Goal: Information Seeking & Learning: Learn about a topic

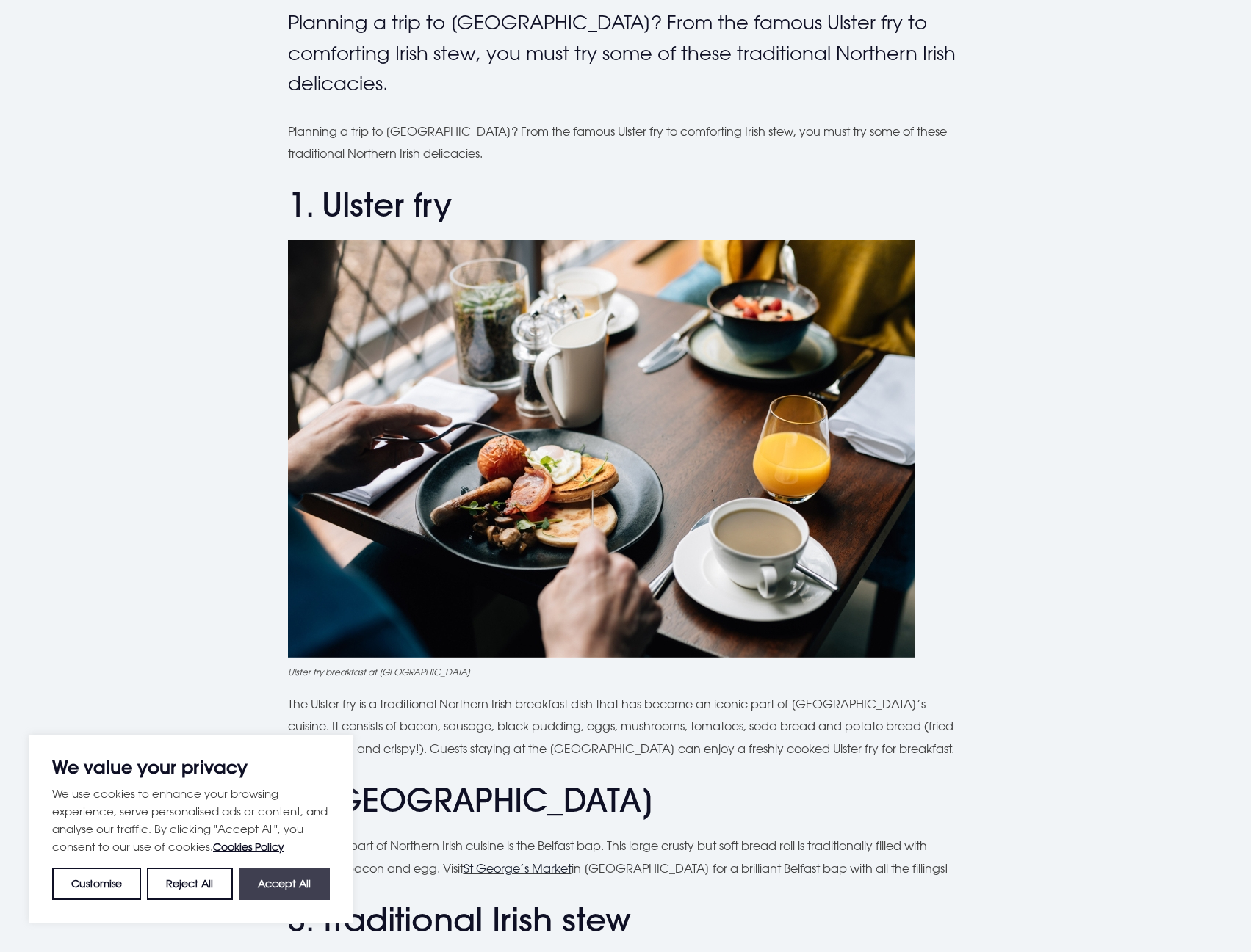
click at [319, 882] on button "Accept All" at bounding box center [284, 883] width 91 height 32
checkbox input "true"
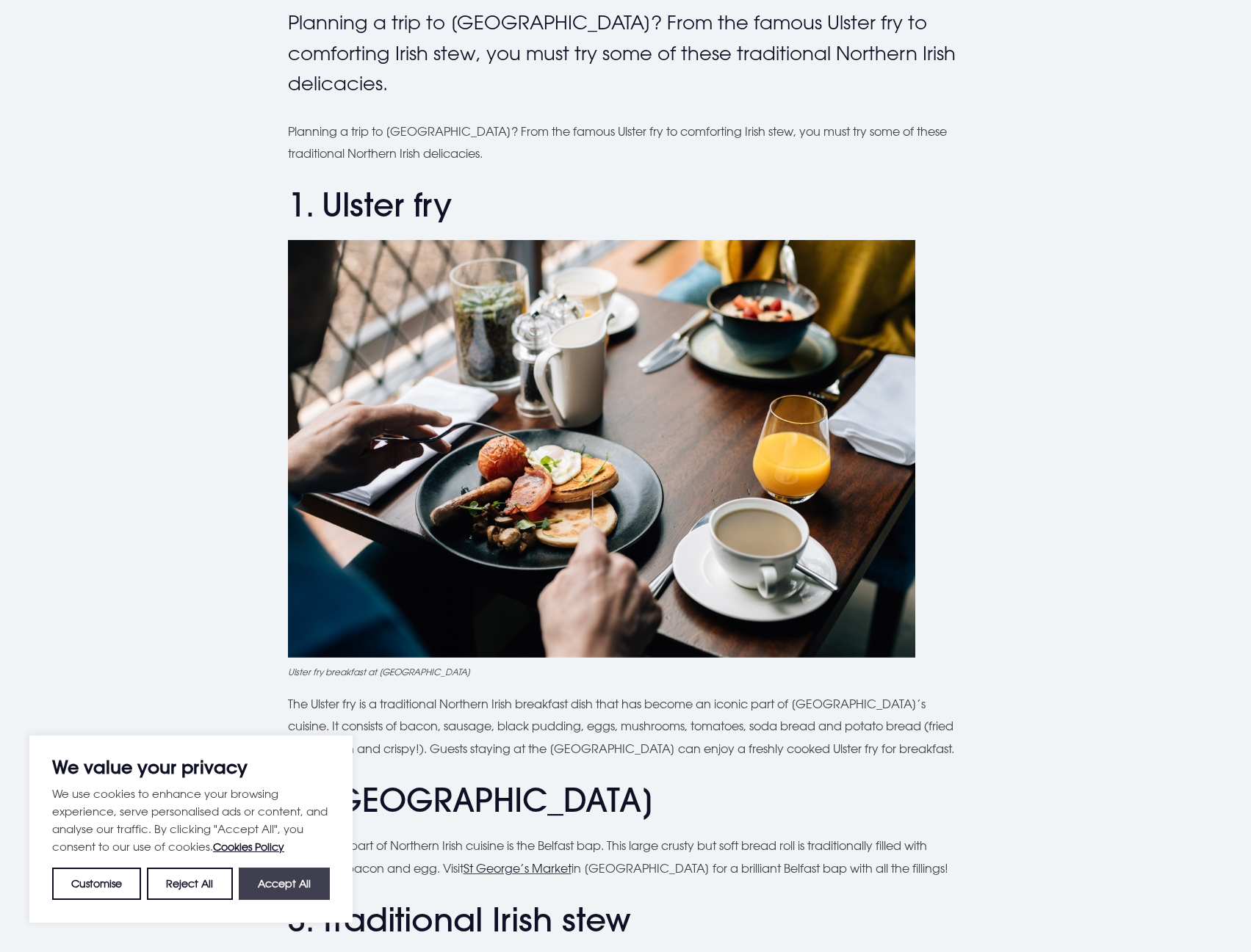
checkbox input "true"
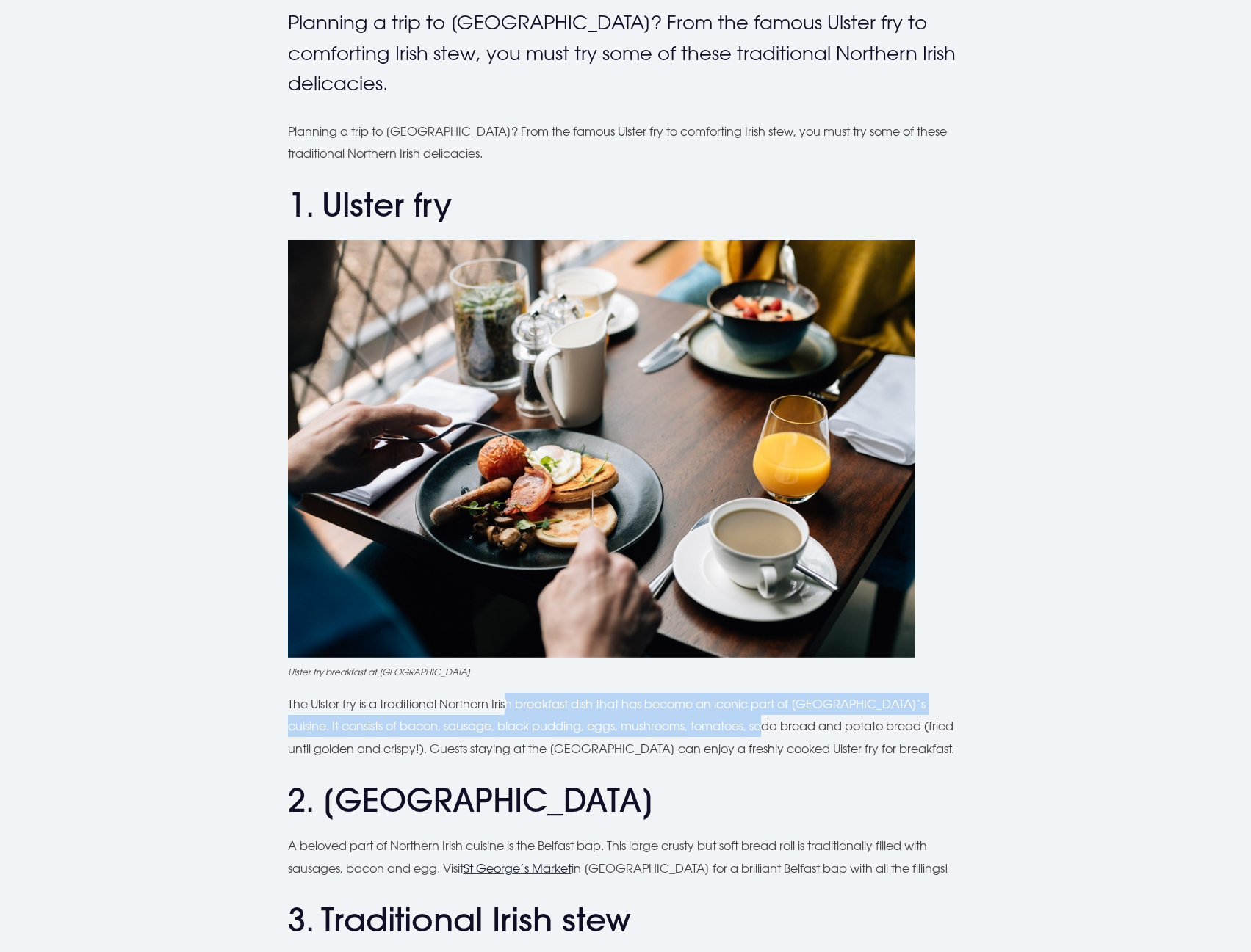
drag, startPoint x: 544, startPoint y: 701, endPoint x: 723, endPoint y: 737, distance: 182.6
click at [723, 737] on p "The Ulster fry is a traditional Northern Irish breakfast dish that has become a…" at bounding box center [626, 727] width 676 height 67
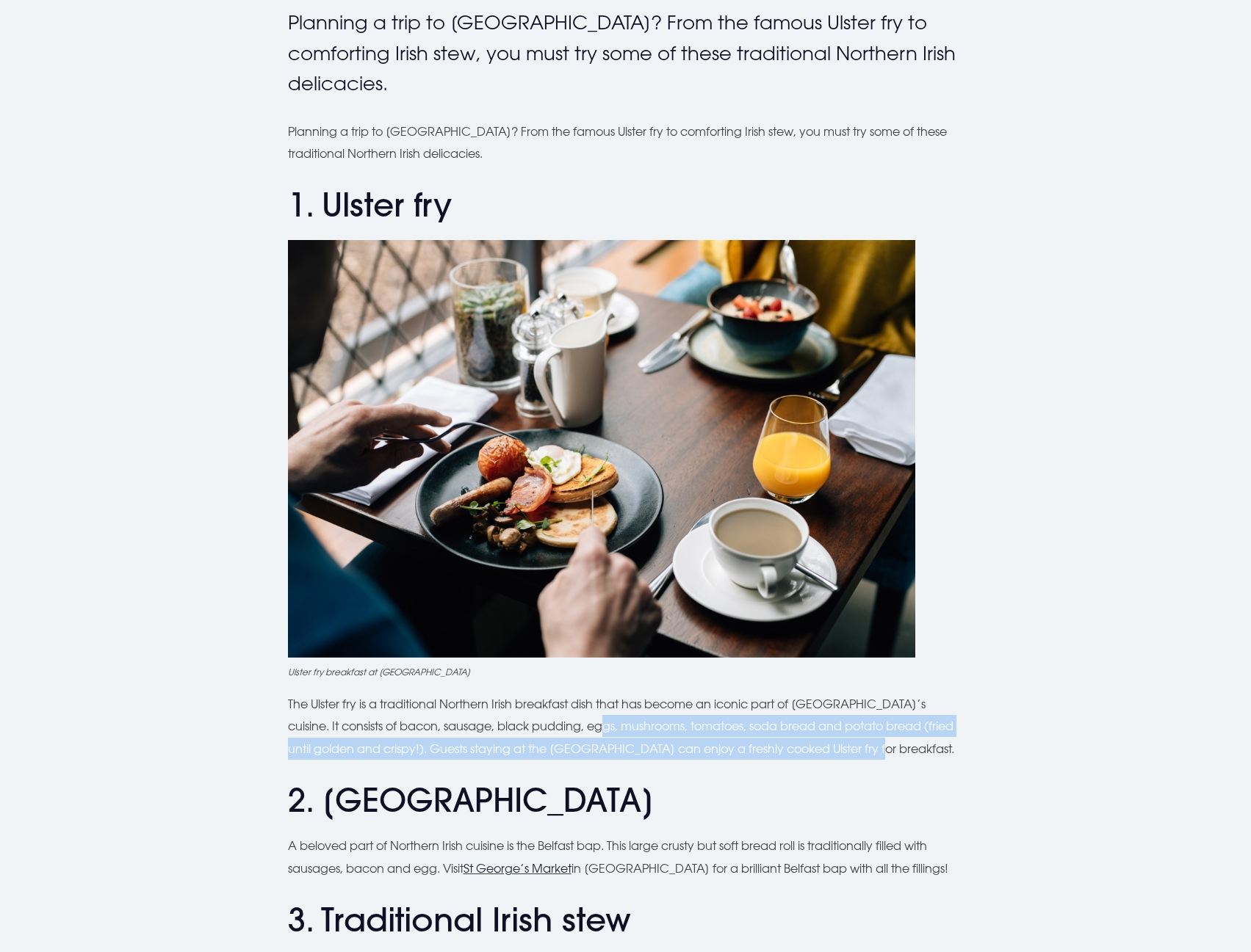
drag, startPoint x: 562, startPoint y: 727, endPoint x: 864, endPoint y: 746, distance: 302.6
click at [864, 746] on p "The Ulster fry is a traditional Northern Irish breakfast dish that has become a…" at bounding box center [626, 727] width 676 height 67
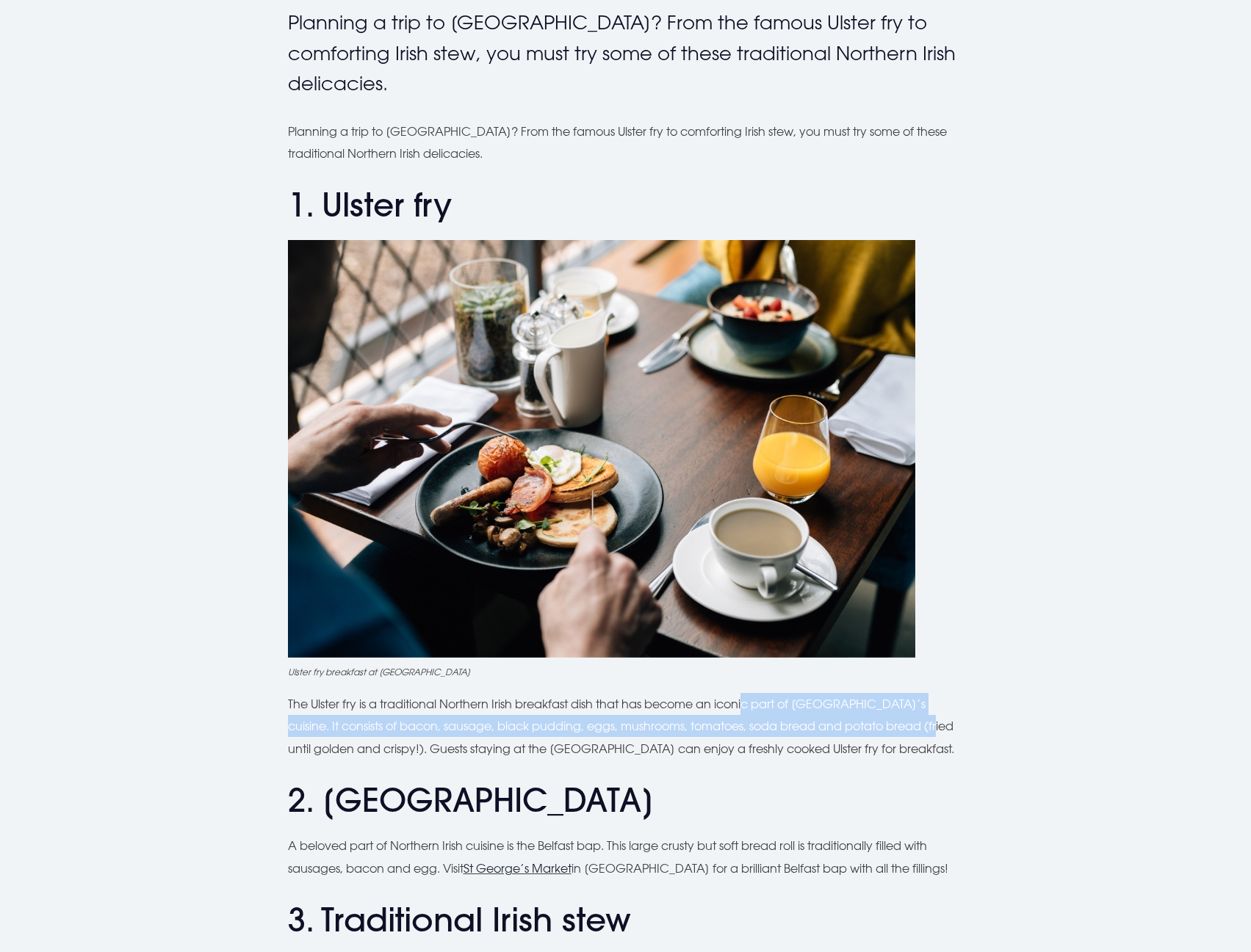
drag, startPoint x: 863, startPoint y: 713, endPoint x: 896, endPoint y: 722, distance: 34.2
click at [896, 722] on p "The Ulster fry is a traditional Northern Irish breakfast dish that has become a…" at bounding box center [626, 727] width 676 height 67
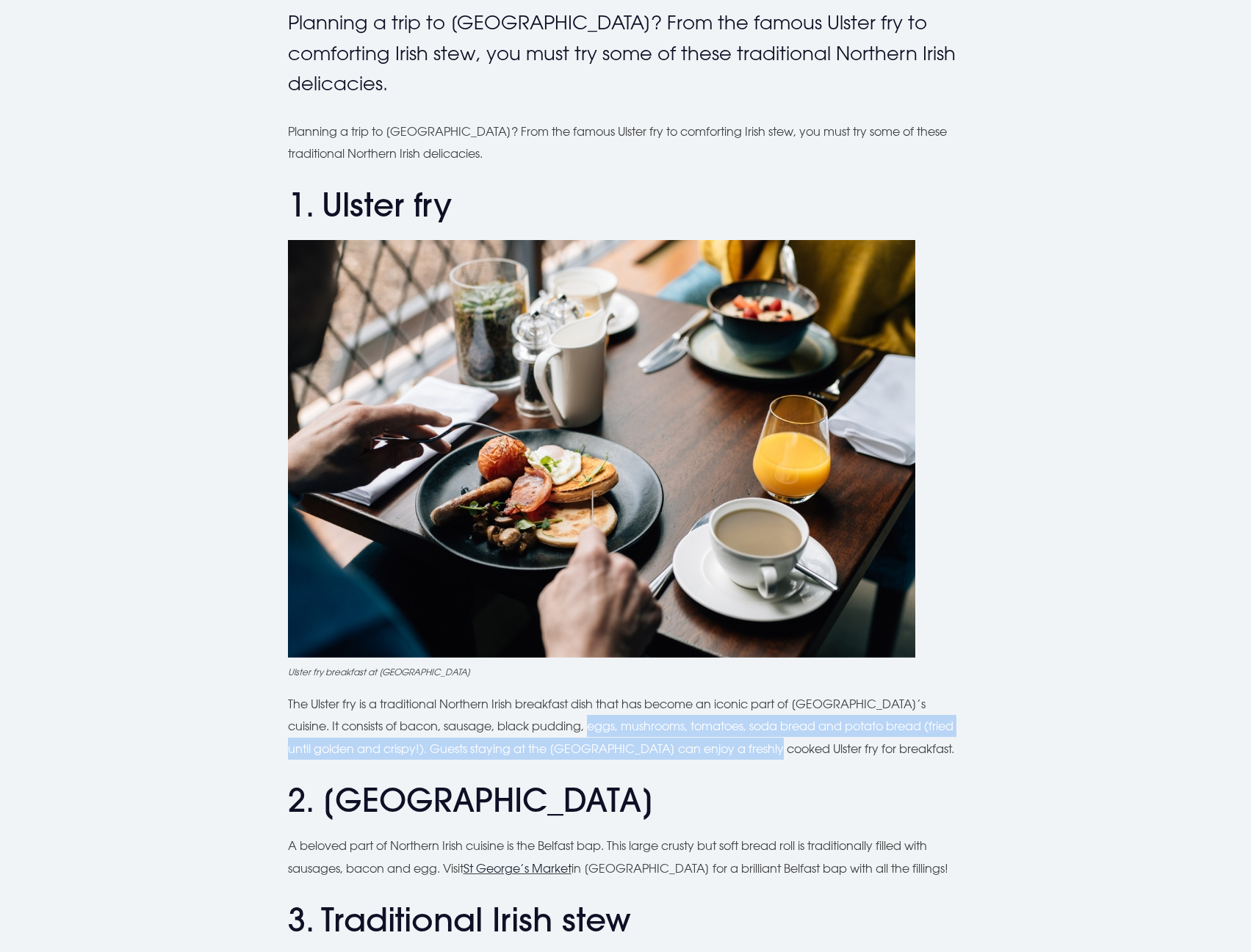
drag, startPoint x: 550, startPoint y: 723, endPoint x: 759, endPoint y: 752, distance: 211.0
click at [759, 752] on p "The Ulster fry is a traditional Northern Irish breakfast dish that has become a…" at bounding box center [626, 727] width 676 height 67
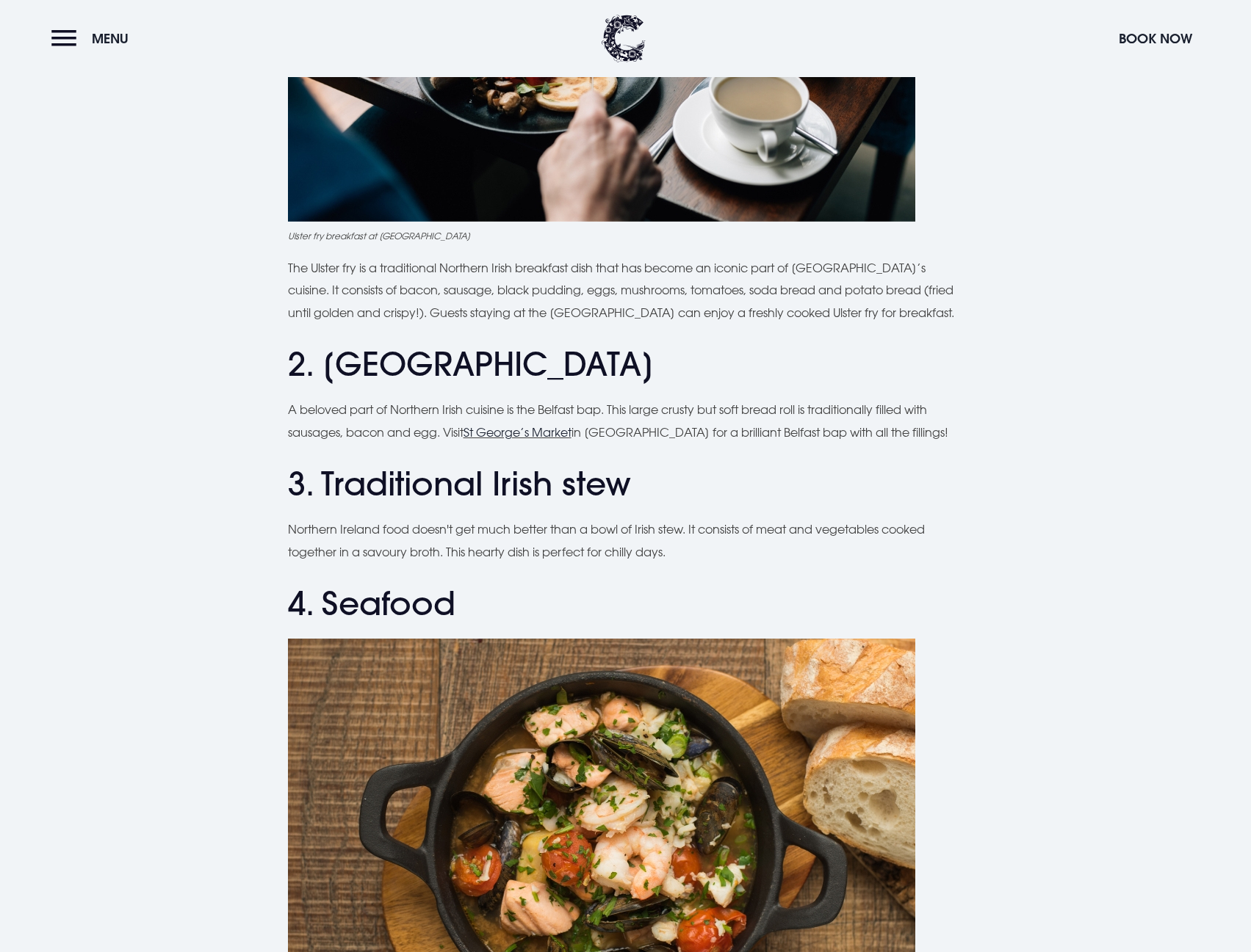
scroll to position [882, 0]
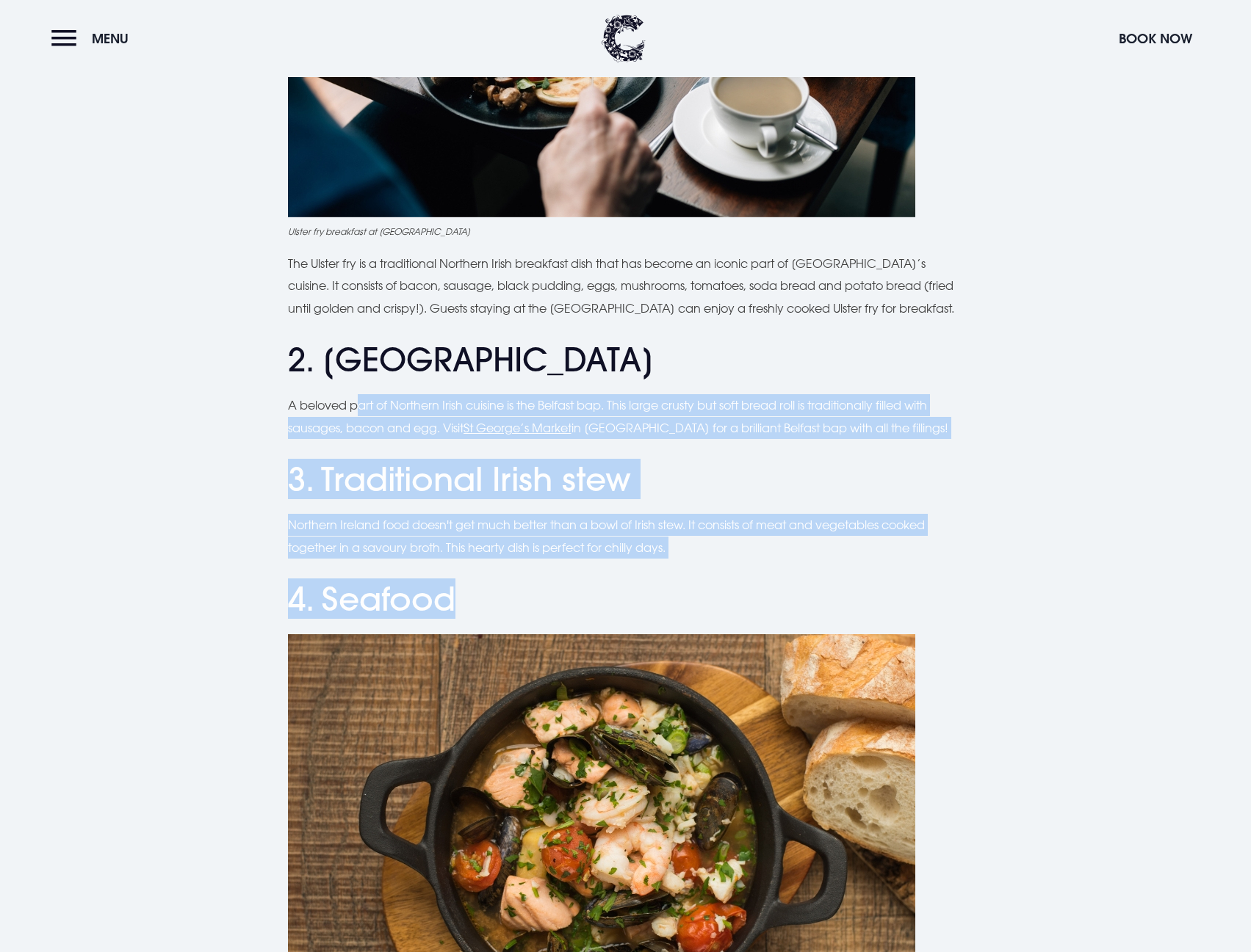
drag, startPoint x: 355, startPoint y: 405, endPoint x: 575, endPoint y: 571, distance: 275.6
click at [438, 526] on p "Northern Ireland food doesn't get much better than a bowl of Irish stew. It con…" at bounding box center [626, 536] width 676 height 44
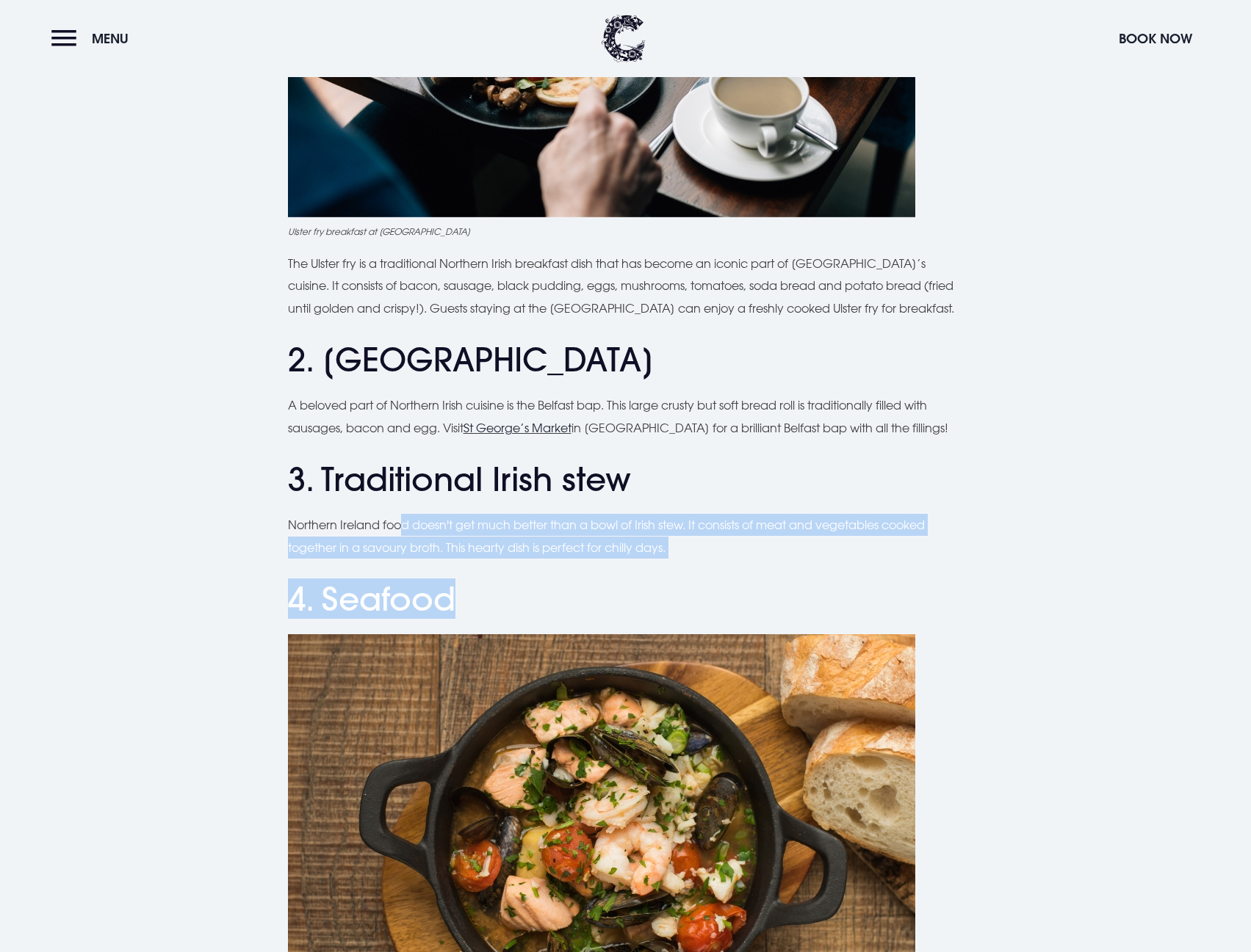
drag, startPoint x: 401, startPoint y: 524, endPoint x: 662, endPoint y: 560, distance: 263.5
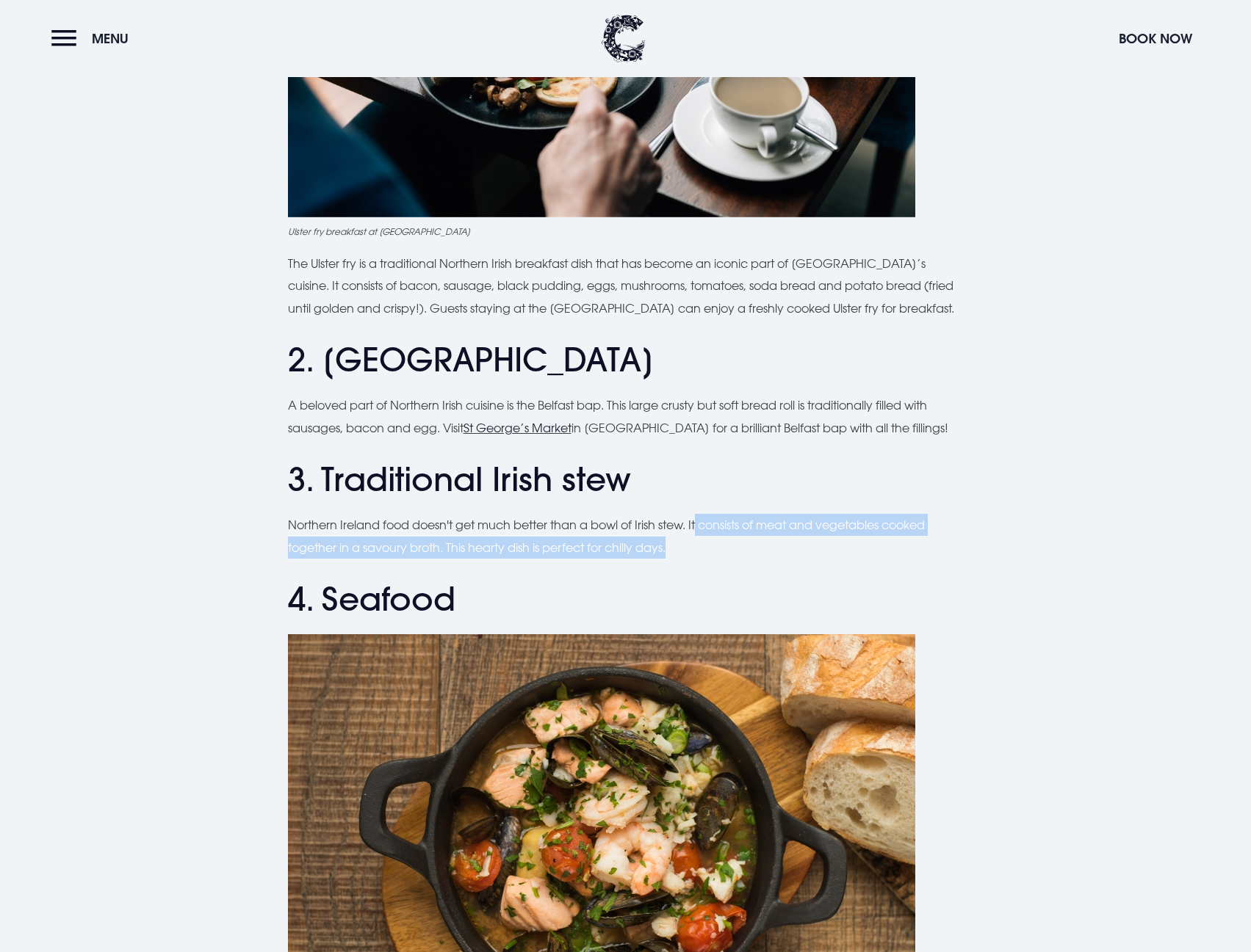
drag, startPoint x: 703, startPoint y: 513, endPoint x: 835, endPoint y: 546, distance: 136.1
click at [835, 546] on p "Northern Ireland food doesn't get much better than a bowl of Irish stew. It con…" at bounding box center [626, 536] width 676 height 44
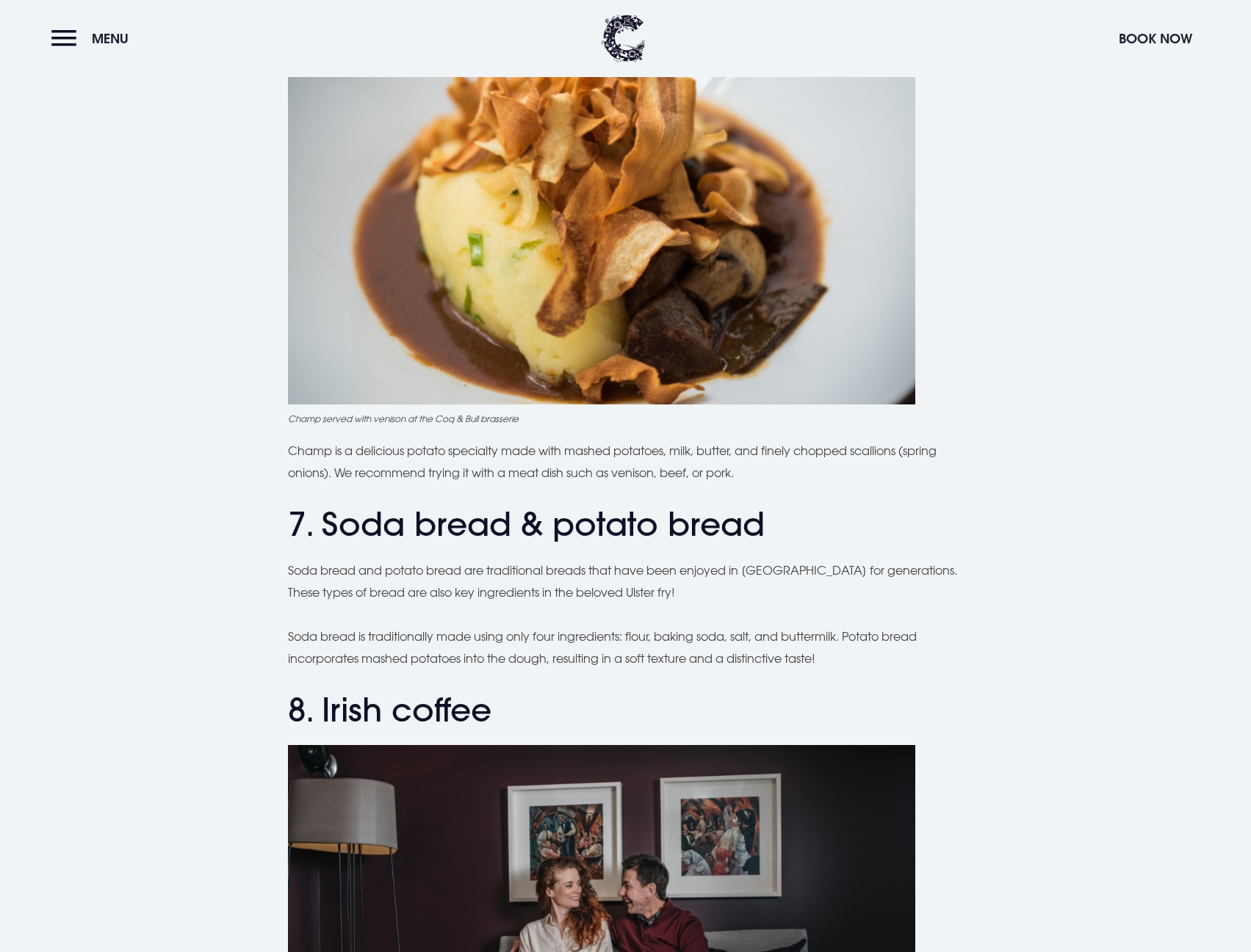
scroll to position [2276, 0]
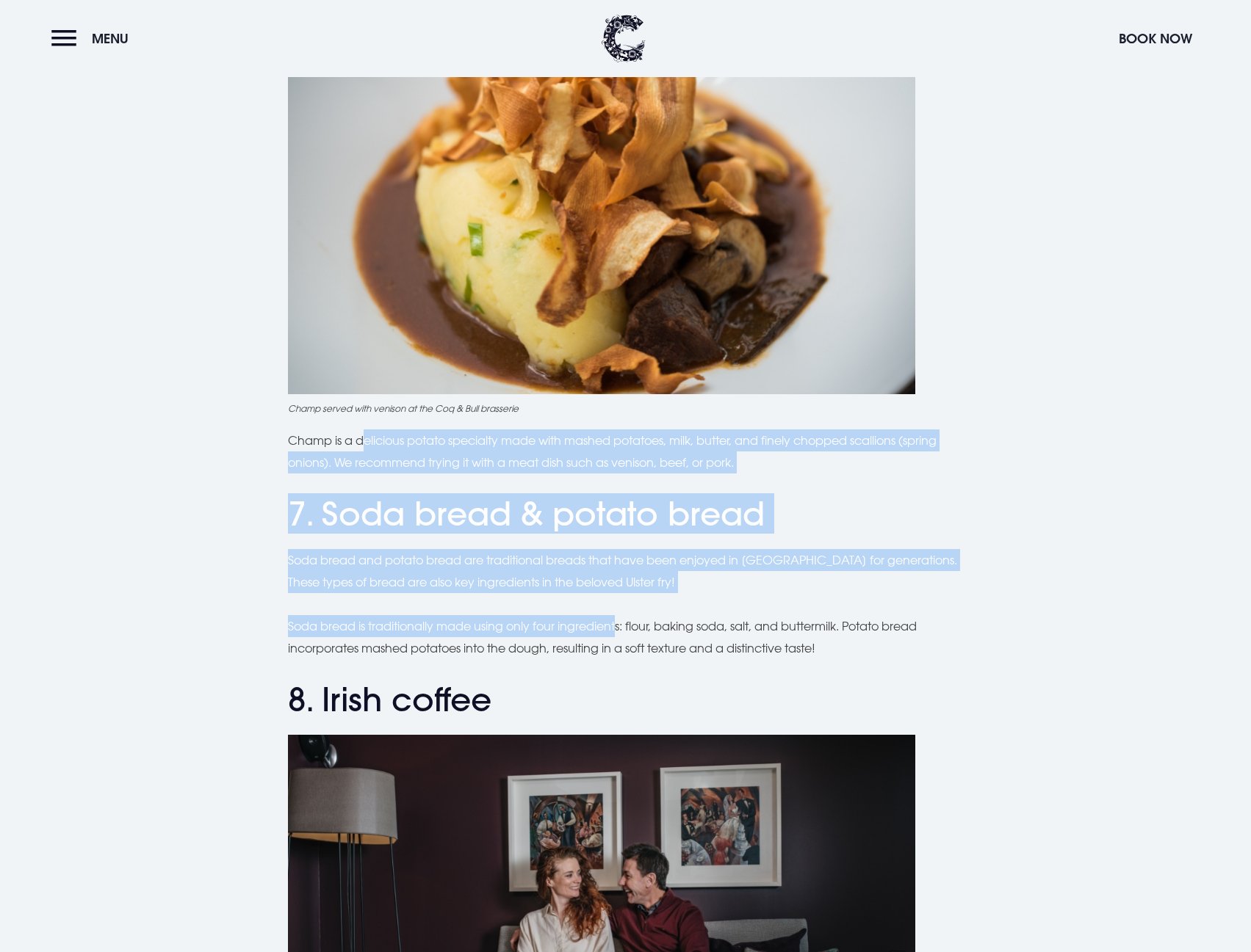
drag, startPoint x: 368, startPoint y: 427, endPoint x: 653, endPoint y: 660, distance: 368.1
click at [623, 633] on div "Planning a trip to [GEOGRAPHIC_DATA]? From the famous Ulster fry to comforting …" at bounding box center [626, 476] width 676 height 4609
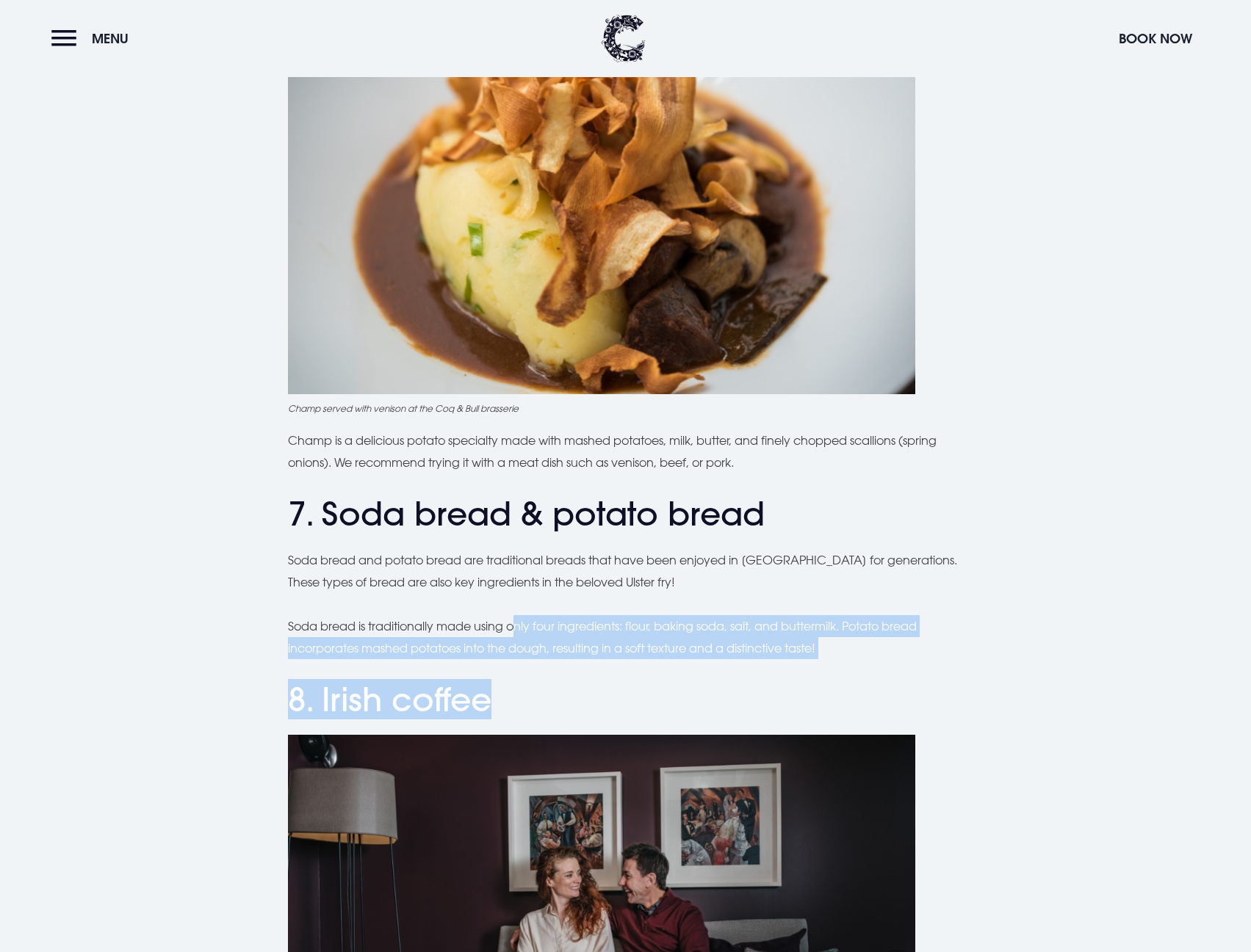
drag, startPoint x: 655, startPoint y: 660, endPoint x: 438, endPoint y: 578, distance: 232.0
click at [476, 600] on div "Planning a trip to [GEOGRAPHIC_DATA]? From the famous Ulster fry to comforting …" at bounding box center [626, 476] width 676 height 4609
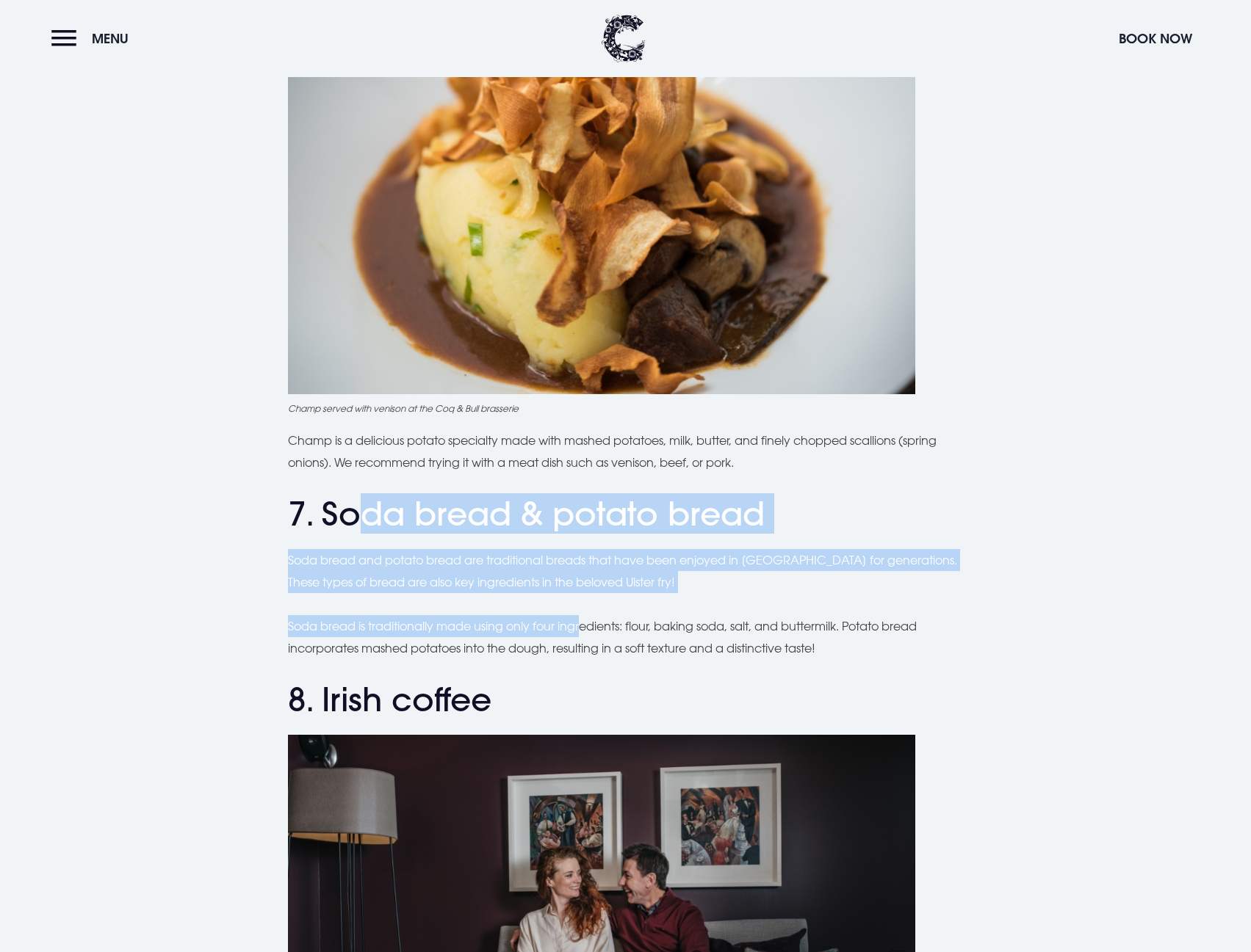
drag, startPoint x: 402, startPoint y: 545, endPoint x: 582, endPoint y: 634, distance: 200.8
click at [582, 634] on div "Planning a trip to [GEOGRAPHIC_DATA]? From the famous Ulster fry to comforting …" at bounding box center [626, 476] width 676 height 4609
click at [582, 634] on p "Soda bread is traditionally made using only four ingredients: flour, baking sod…" at bounding box center [626, 637] width 676 height 44
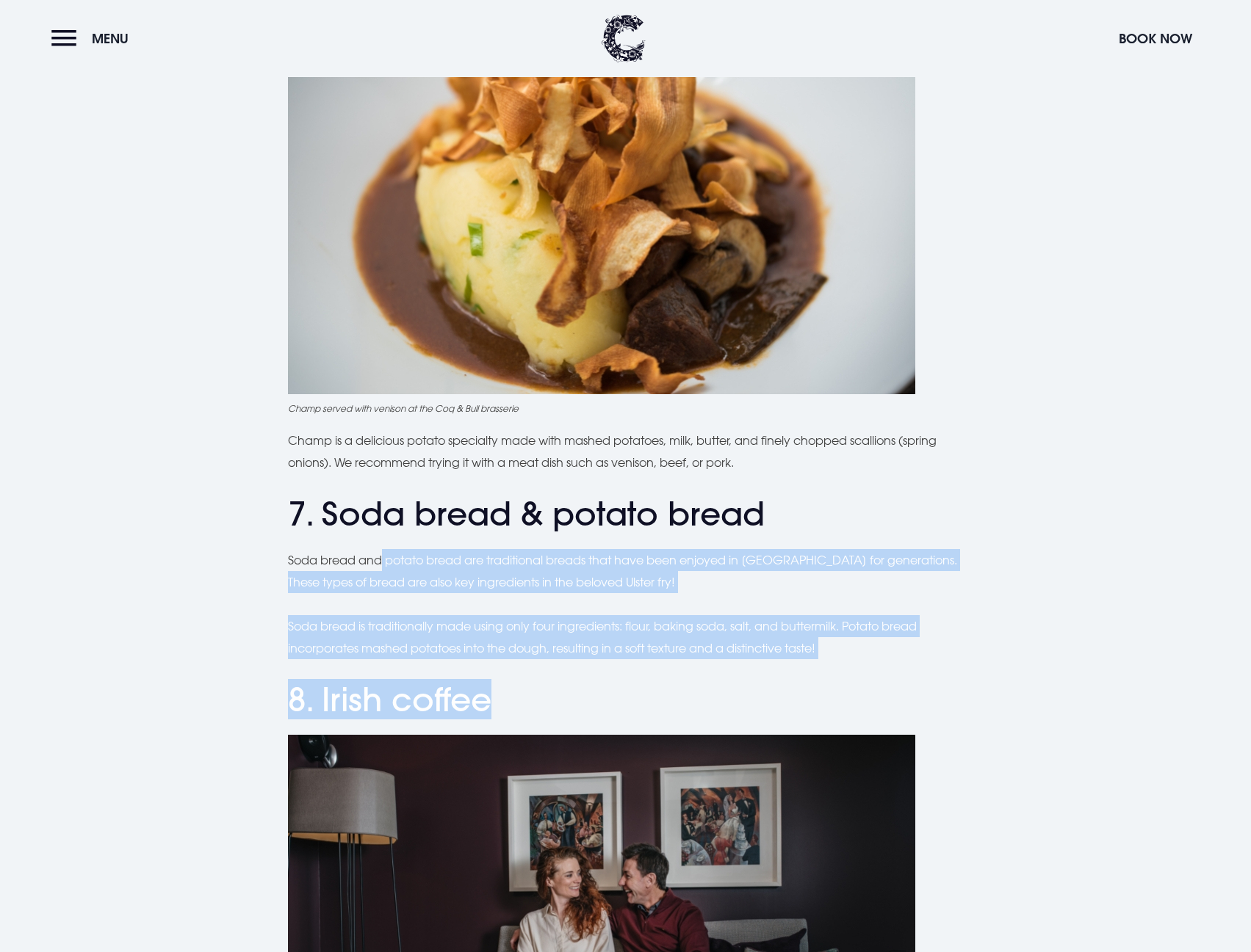
drag, startPoint x: 769, startPoint y: 664, endPoint x: 824, endPoint y: 681, distance: 57.6
click at [824, 681] on div "Planning a trip to [GEOGRAPHIC_DATA]? From the famous Ulster fry to comforting …" at bounding box center [626, 476] width 676 height 4609
click at [824, 681] on h2 "8. Irish coffee" at bounding box center [626, 700] width 676 height 39
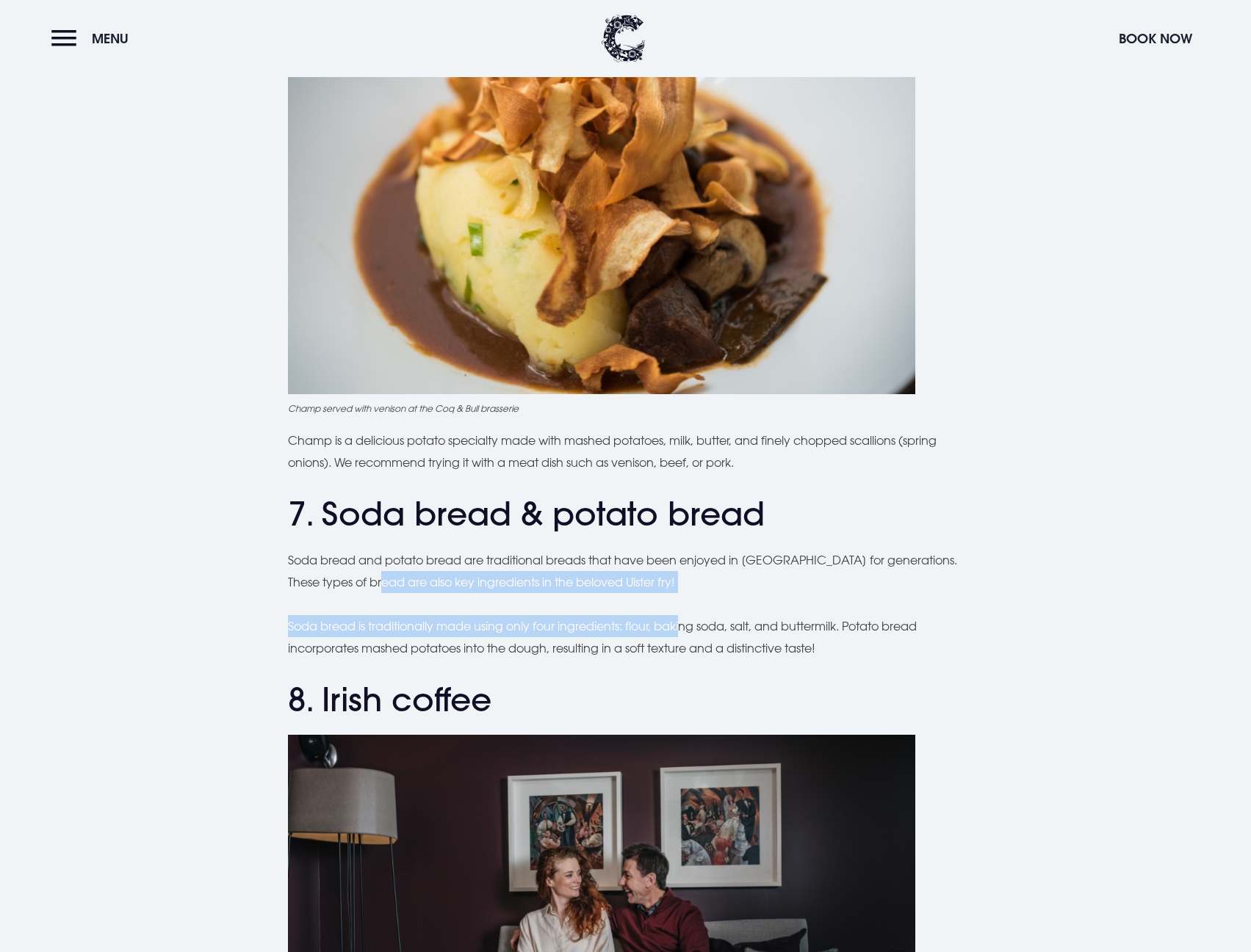
drag, startPoint x: 686, startPoint y: 637, endPoint x: 369, endPoint y: 567, distance: 324.6
click at [383, 575] on div "Planning a trip to [GEOGRAPHIC_DATA]? From the famous Ulster fry to comforting …" at bounding box center [626, 476] width 676 height 4609
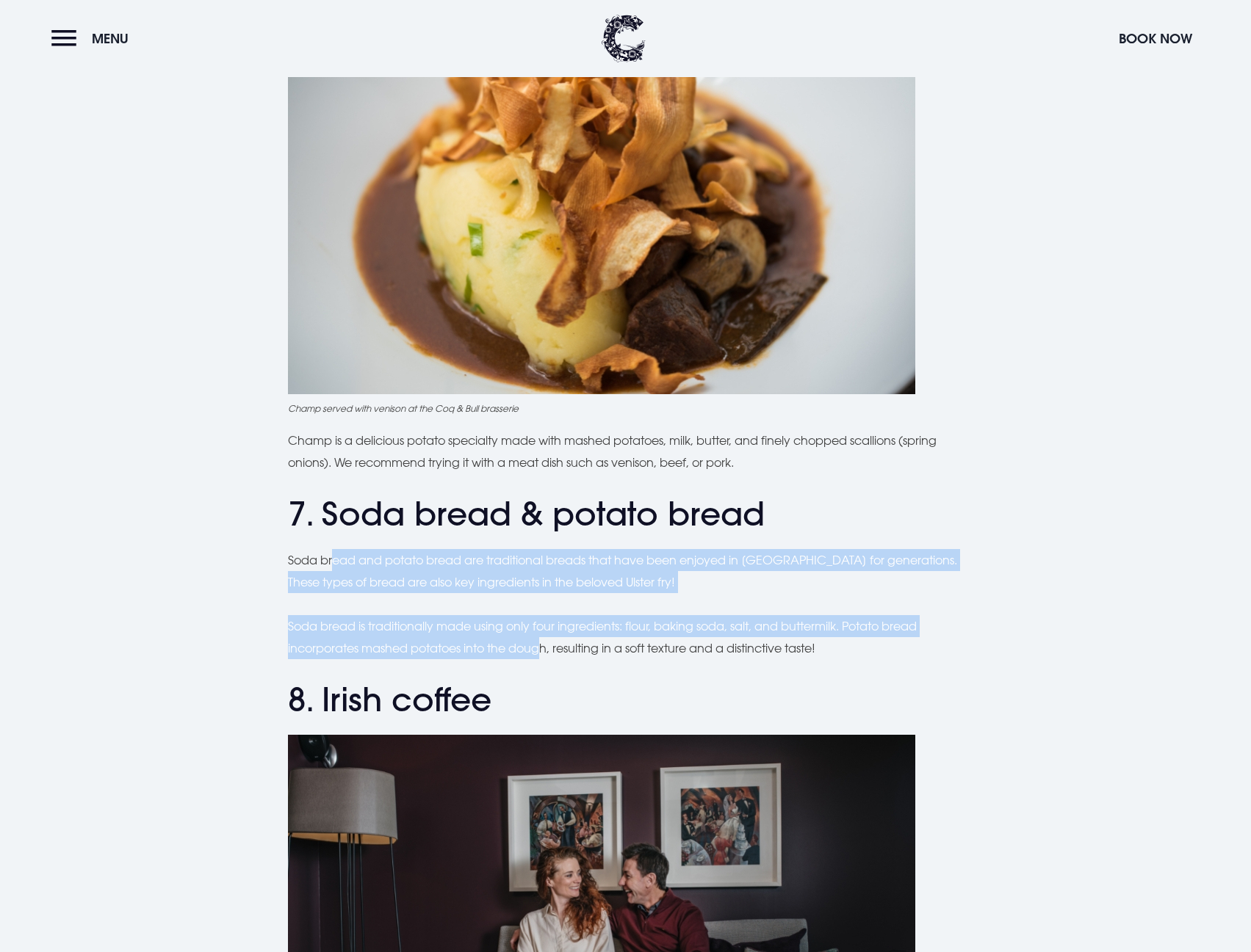
drag, startPoint x: 339, startPoint y: 567, endPoint x: 544, endPoint y: 637, distance: 216.6
click at [544, 637] on div "Planning a trip to [GEOGRAPHIC_DATA]? From the famous Ulster fry to comforting …" at bounding box center [626, 476] width 676 height 4609
click at [544, 637] on p "Soda bread is traditionally made using only four ingredients: flour, baking sod…" at bounding box center [626, 637] width 676 height 44
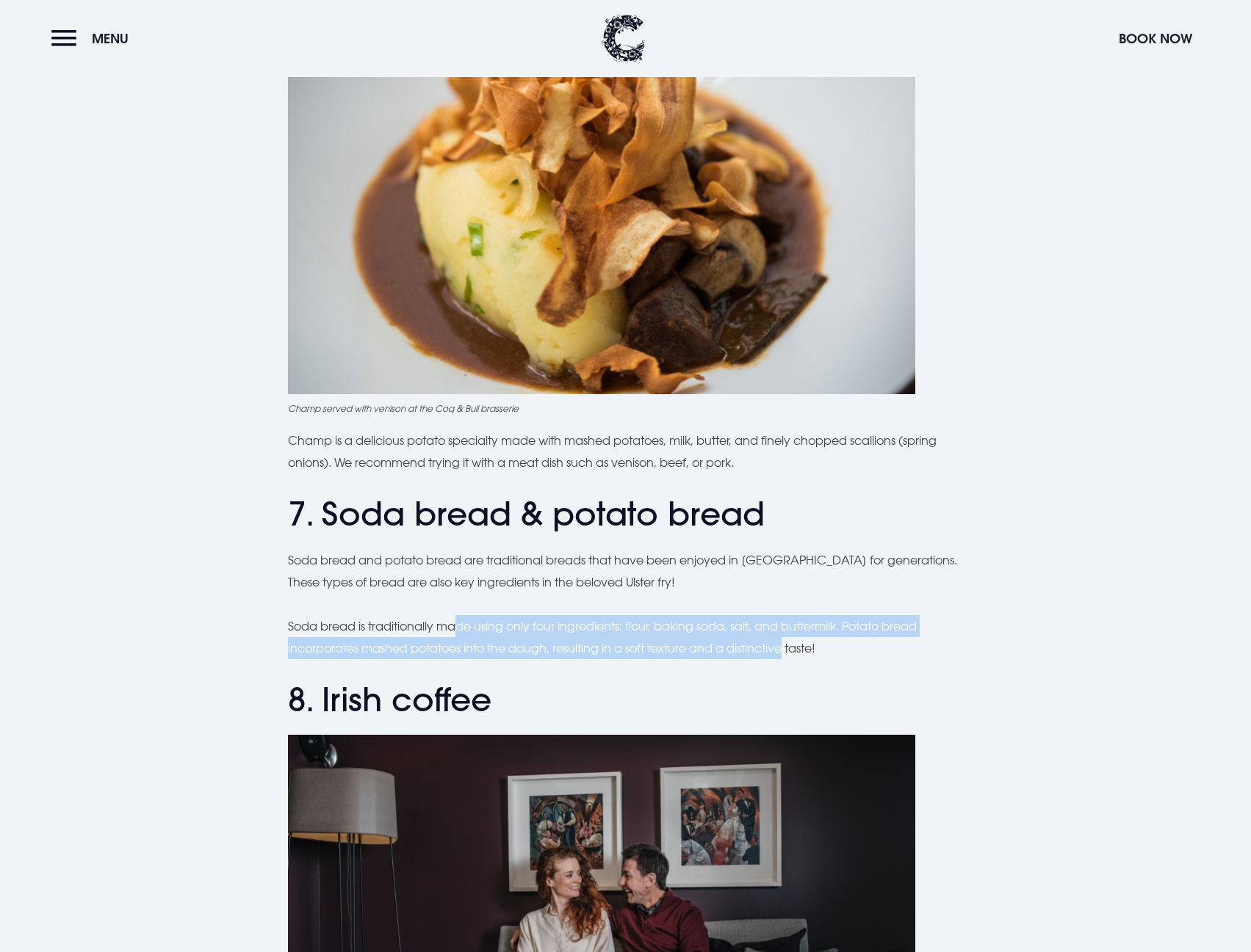
drag, startPoint x: 454, startPoint y: 623, endPoint x: 790, endPoint y: 656, distance: 337.6
click at [790, 656] on p "Soda bread is traditionally made using only four ingredients: flour, baking sod…" at bounding box center [626, 637] width 676 height 44
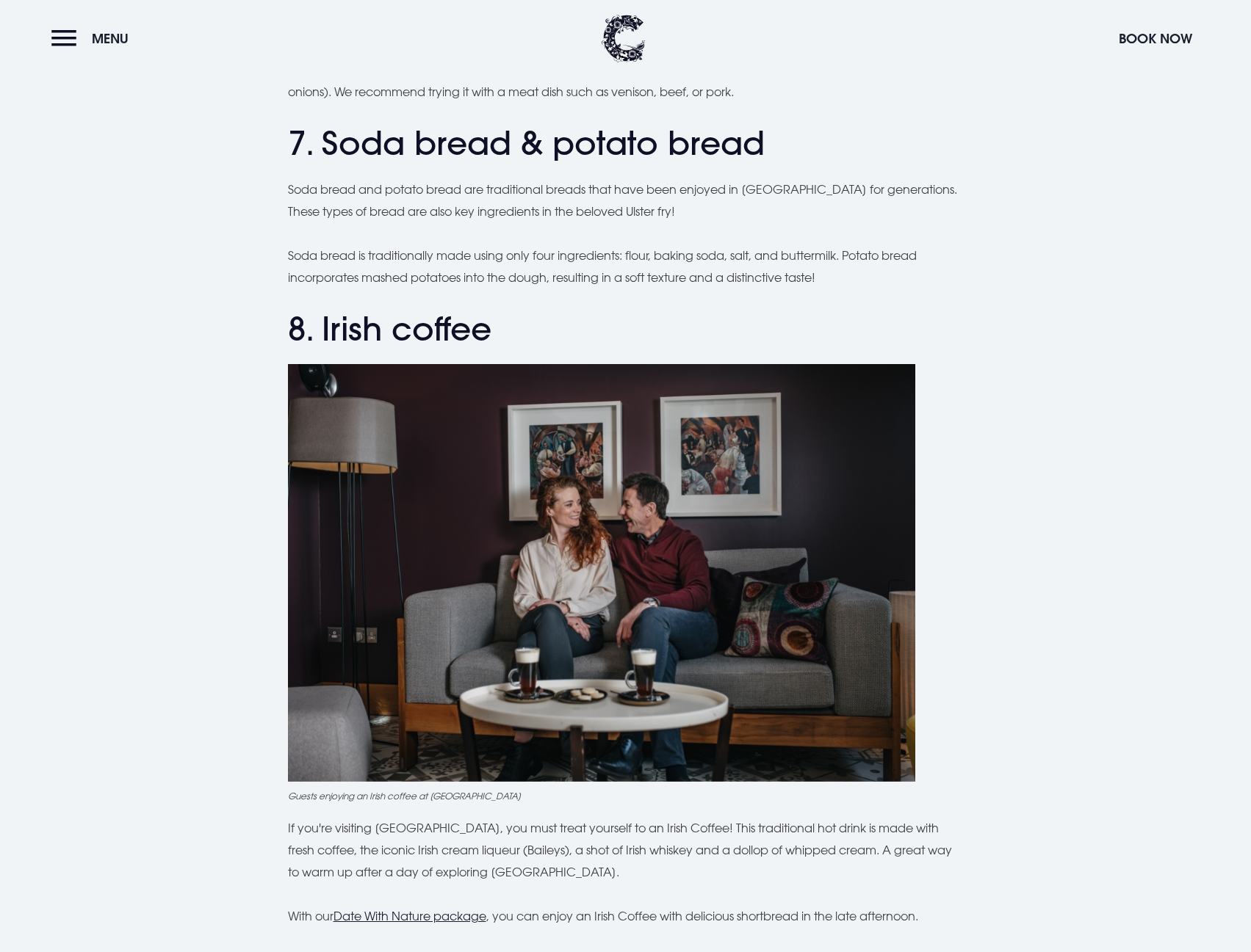
scroll to position [2864, 0]
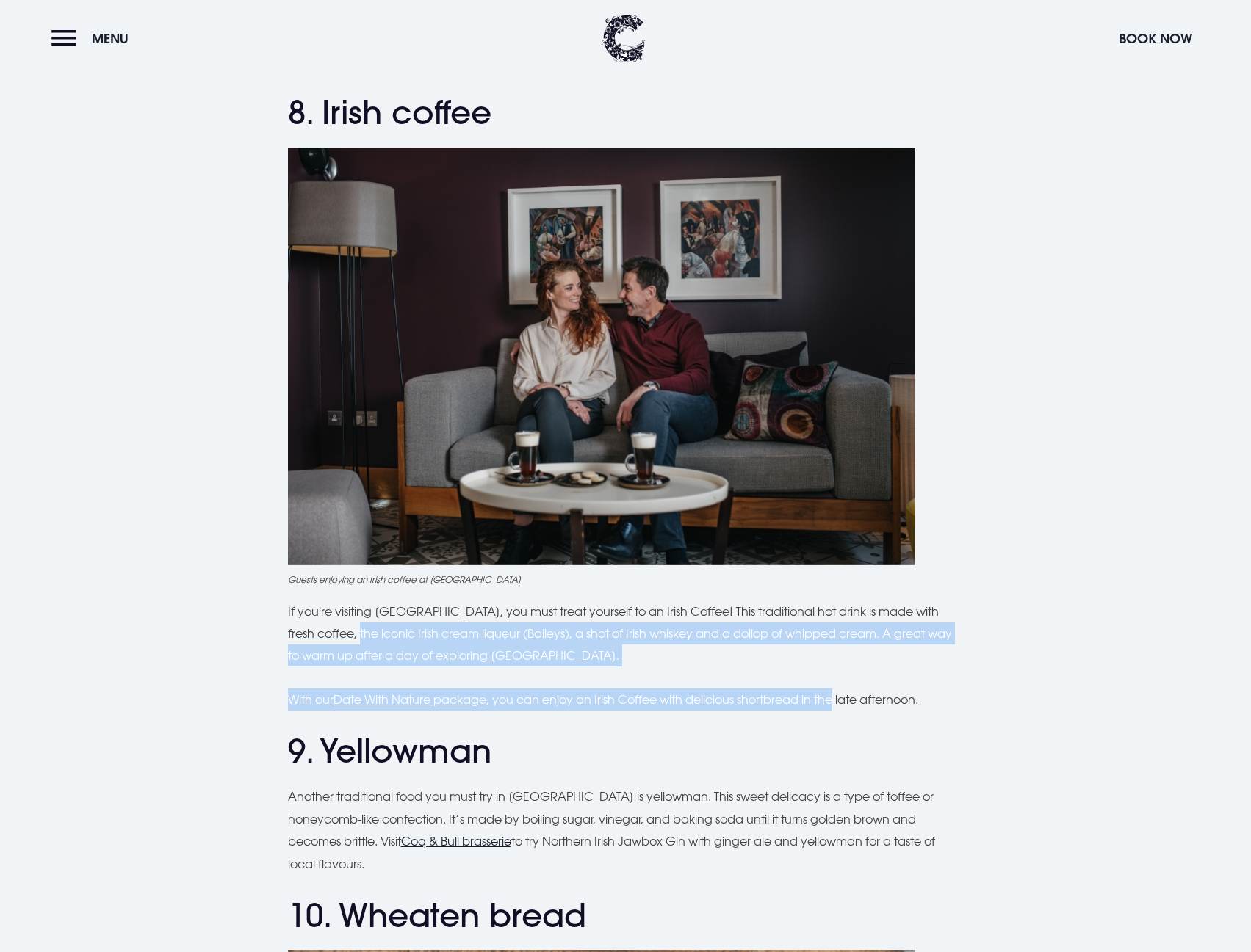
drag, startPoint x: 335, startPoint y: 626, endPoint x: 845, endPoint y: 698, distance: 515.1
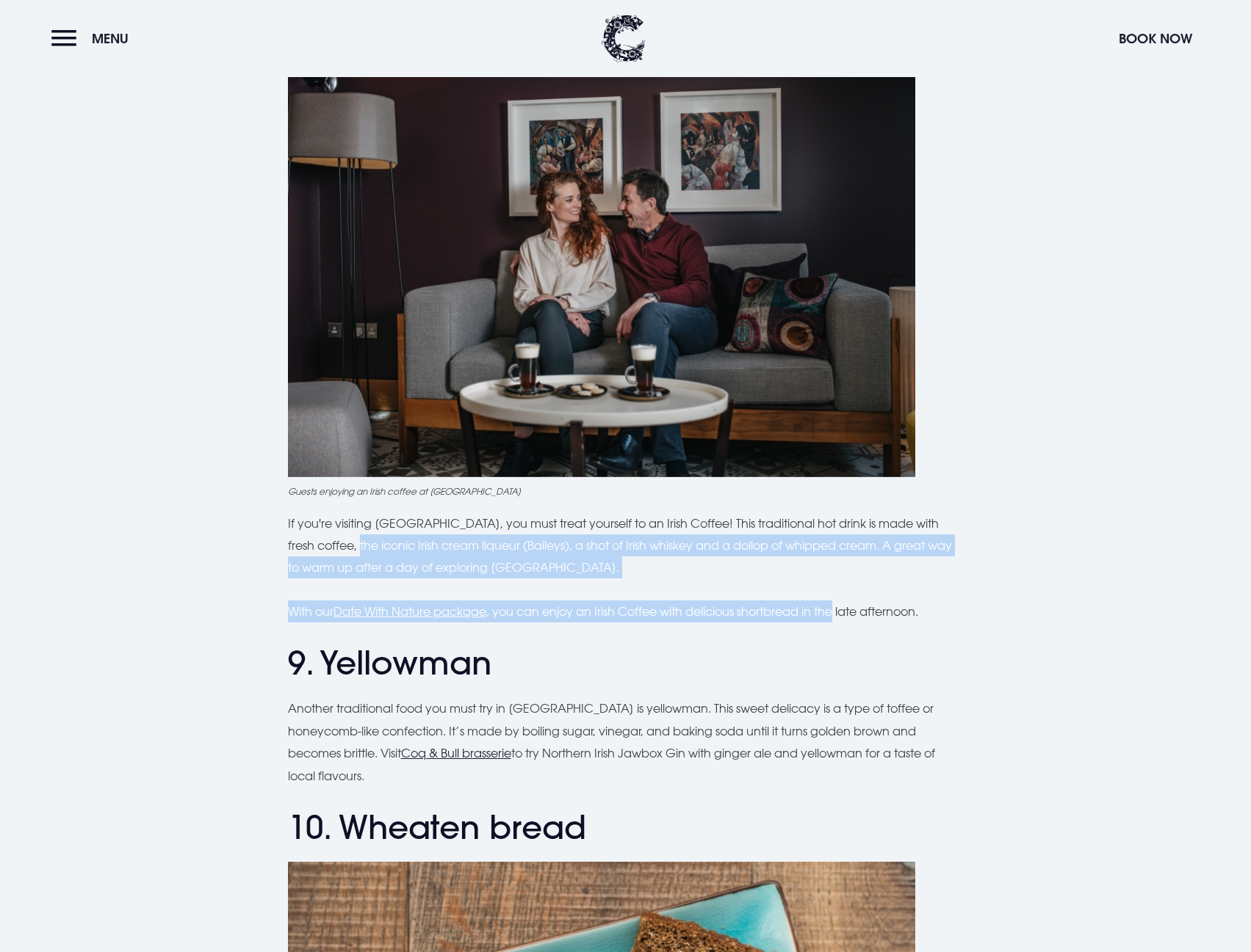
scroll to position [3084, 0]
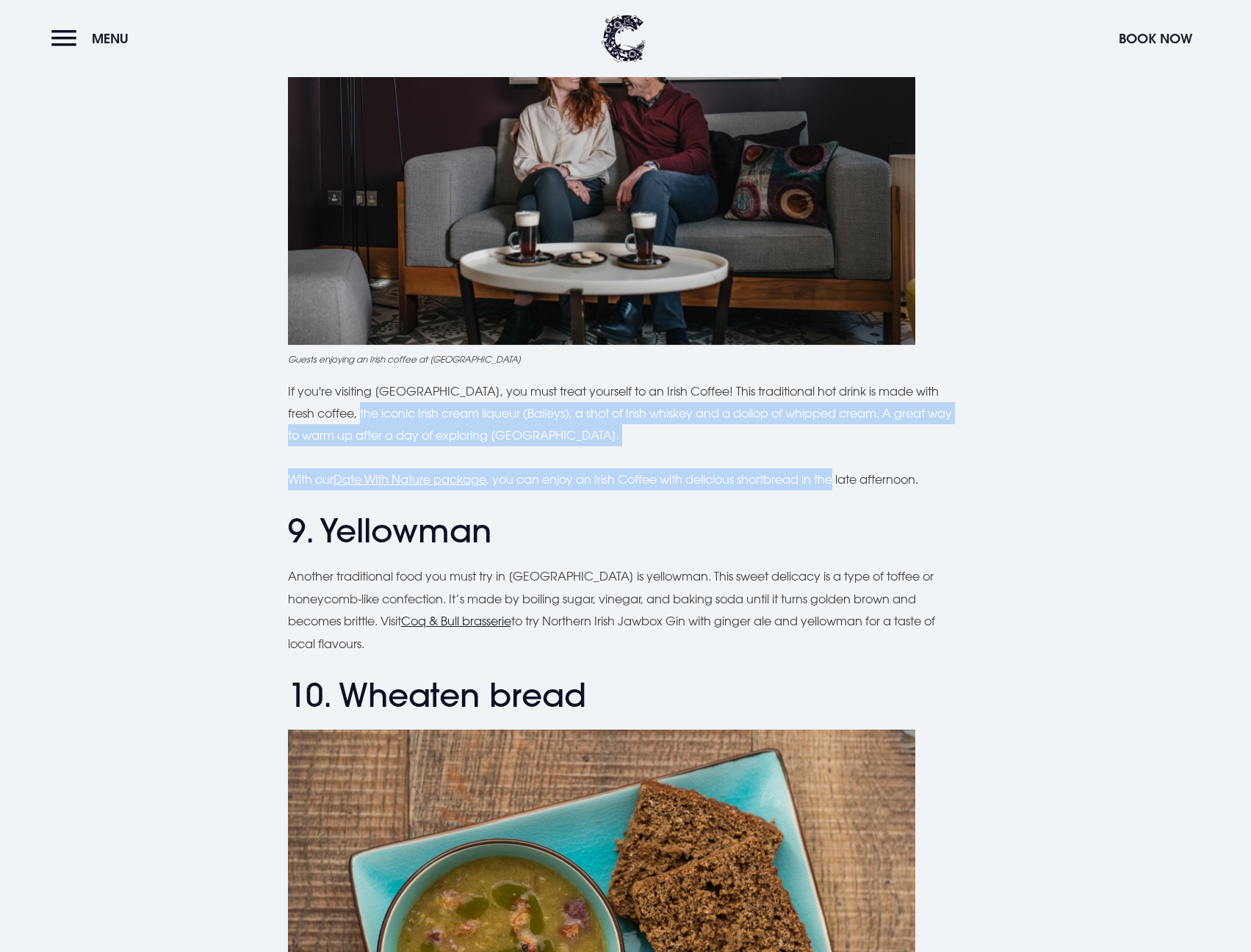
drag, startPoint x: 509, startPoint y: 566, endPoint x: 832, endPoint y: 633, distance: 329.9
click at [845, 633] on p "Another traditional food you must try in [GEOGRAPHIC_DATA] is yellowman. This s…" at bounding box center [626, 610] width 676 height 90
drag, startPoint x: 804, startPoint y: 639, endPoint x: 521, endPoint y: 595, distance: 286.4
click at [586, 608] on p "Another traditional food you must try in [GEOGRAPHIC_DATA] is yellowman. This s…" at bounding box center [626, 610] width 676 height 90
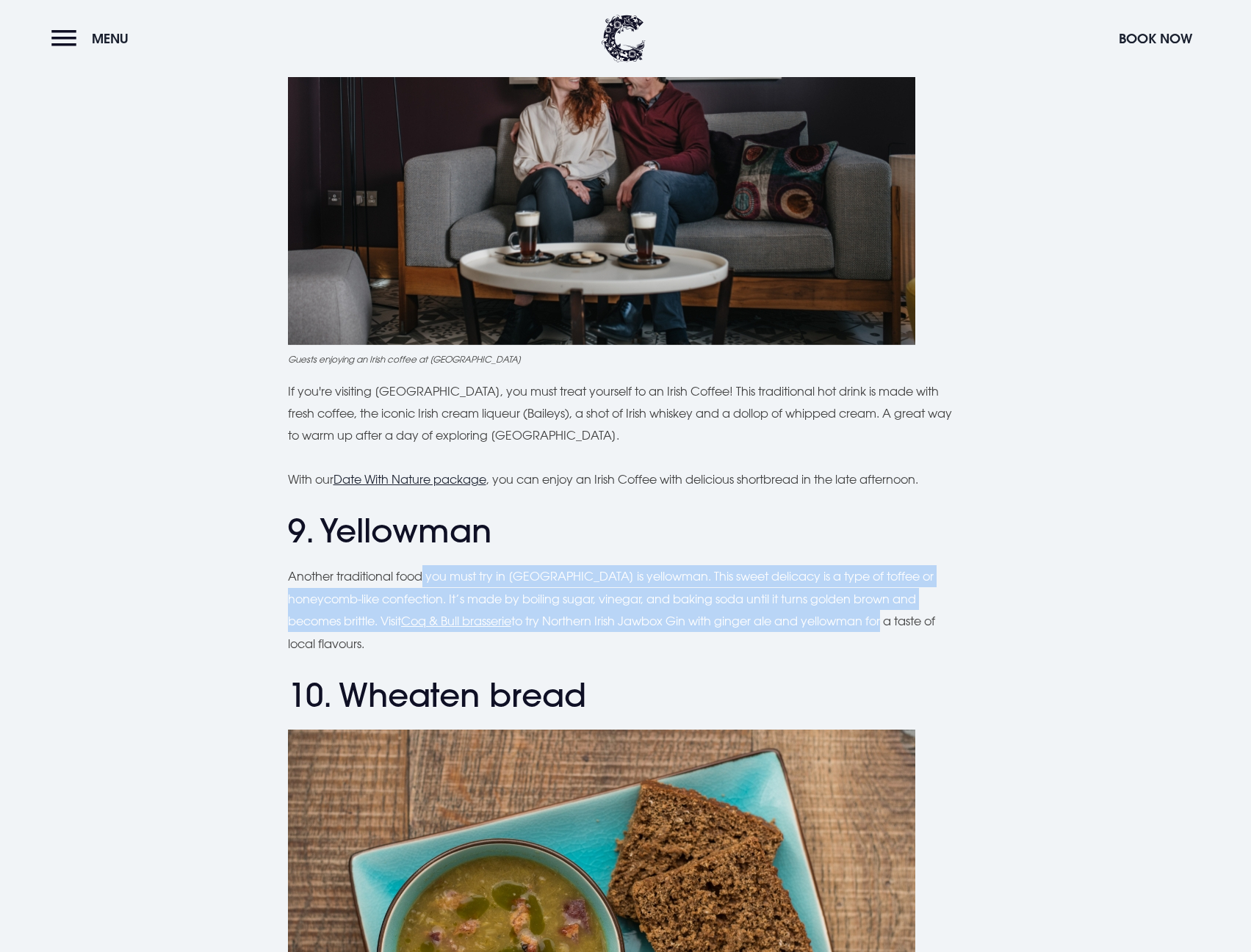
drag, startPoint x: 425, startPoint y: 580, endPoint x: 895, endPoint y: 620, distance: 471.7
click at [895, 620] on p "Another traditional food you must try in [GEOGRAPHIC_DATA] is yellowman. This s…" at bounding box center [626, 610] width 676 height 90
click at [891, 620] on p "Another traditional food you must try in [GEOGRAPHIC_DATA] is yellowman. This s…" at bounding box center [626, 610] width 676 height 90
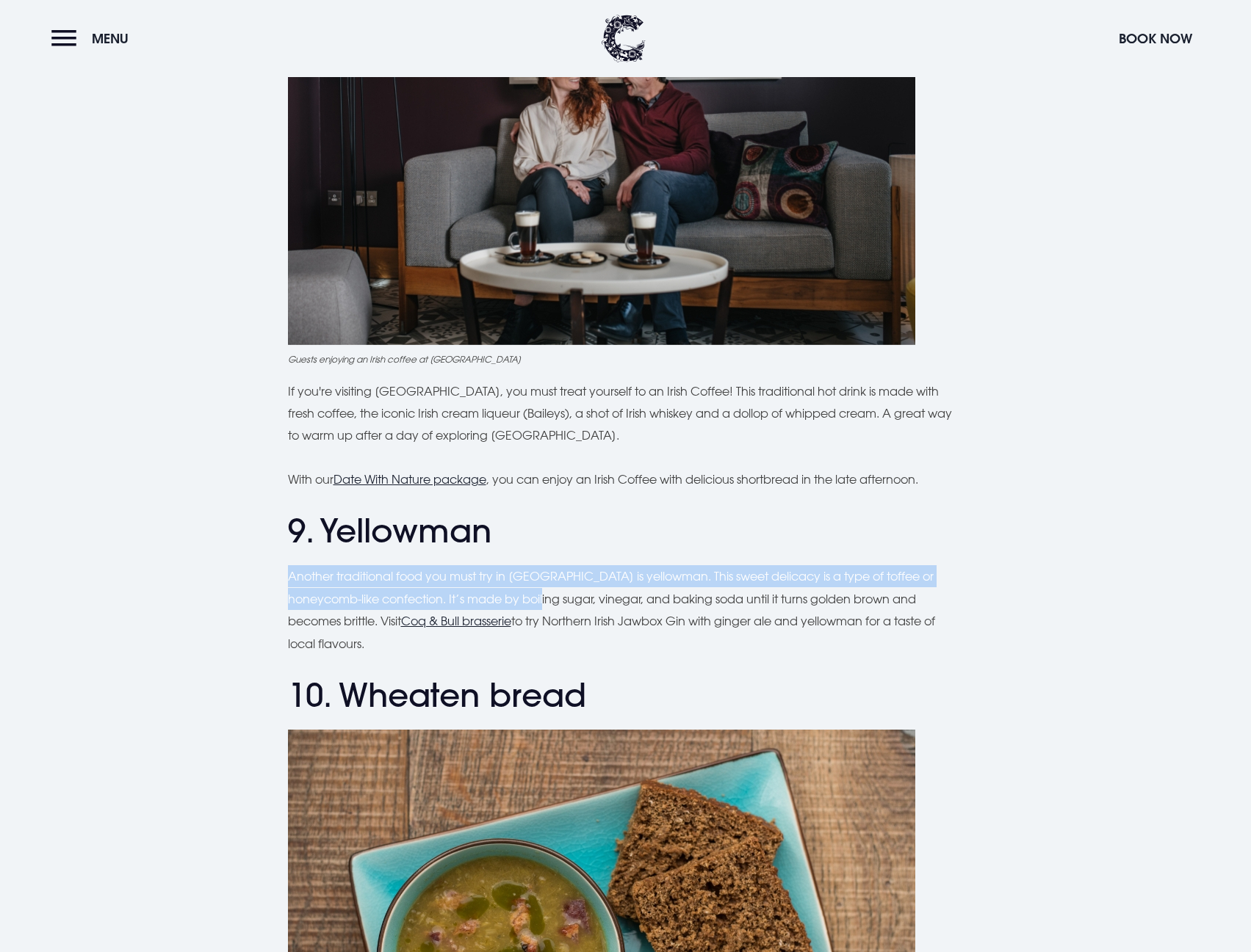
drag, startPoint x: 280, startPoint y: 570, endPoint x: 550, endPoint y: 600, distance: 271.7
click at [550, 600] on p "Another traditional food you must try in [GEOGRAPHIC_DATA] is yellowman. This s…" at bounding box center [626, 610] width 676 height 90
drag, startPoint x: 461, startPoint y: 593, endPoint x: 745, endPoint y: 633, distance: 286.8
click at [745, 633] on p "Another traditional food you must try in [GEOGRAPHIC_DATA] is yellowman. This s…" at bounding box center [626, 610] width 676 height 90
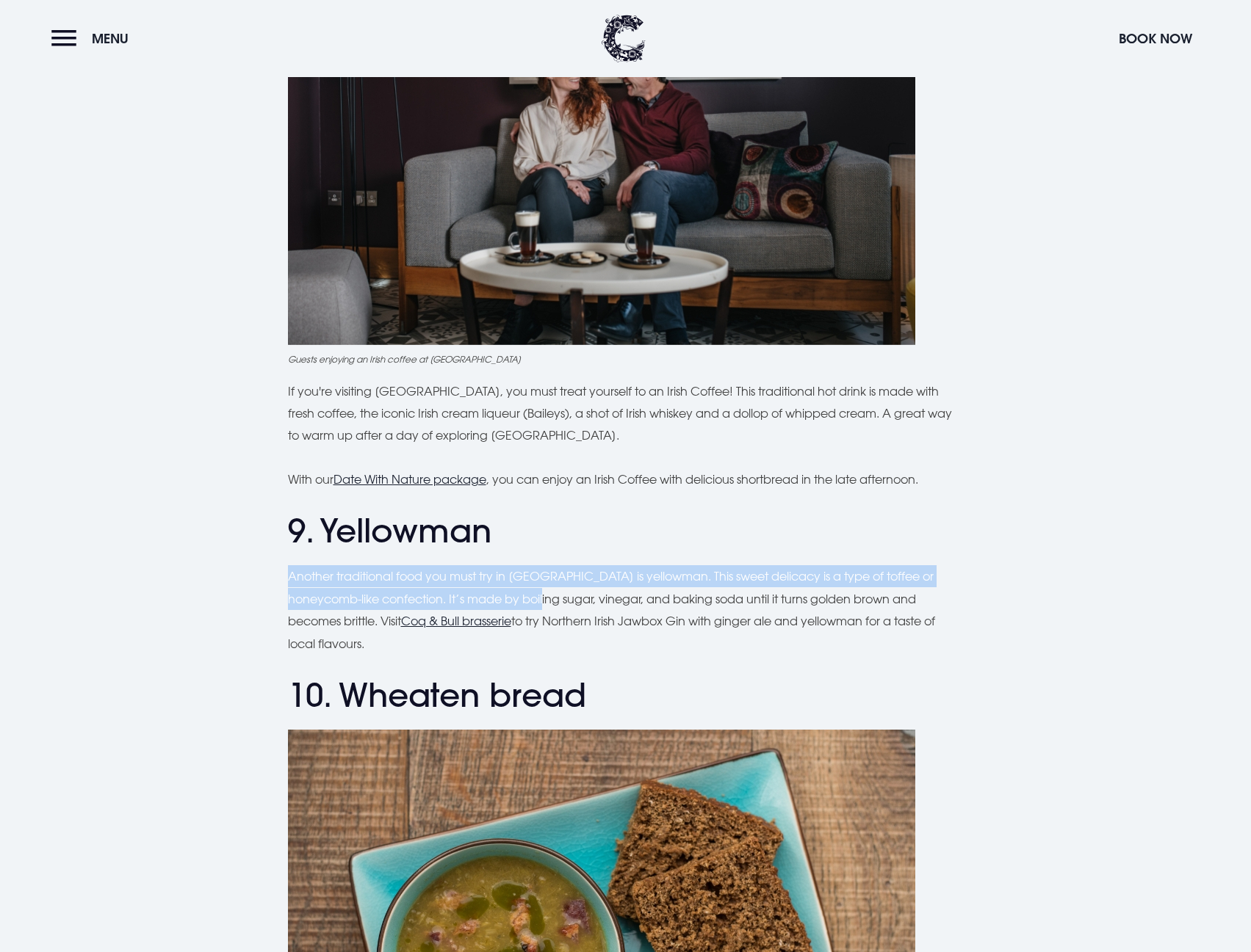
click at [745, 633] on p "Another traditional food you must try in [GEOGRAPHIC_DATA] is yellowman. This s…" at bounding box center [626, 610] width 676 height 90
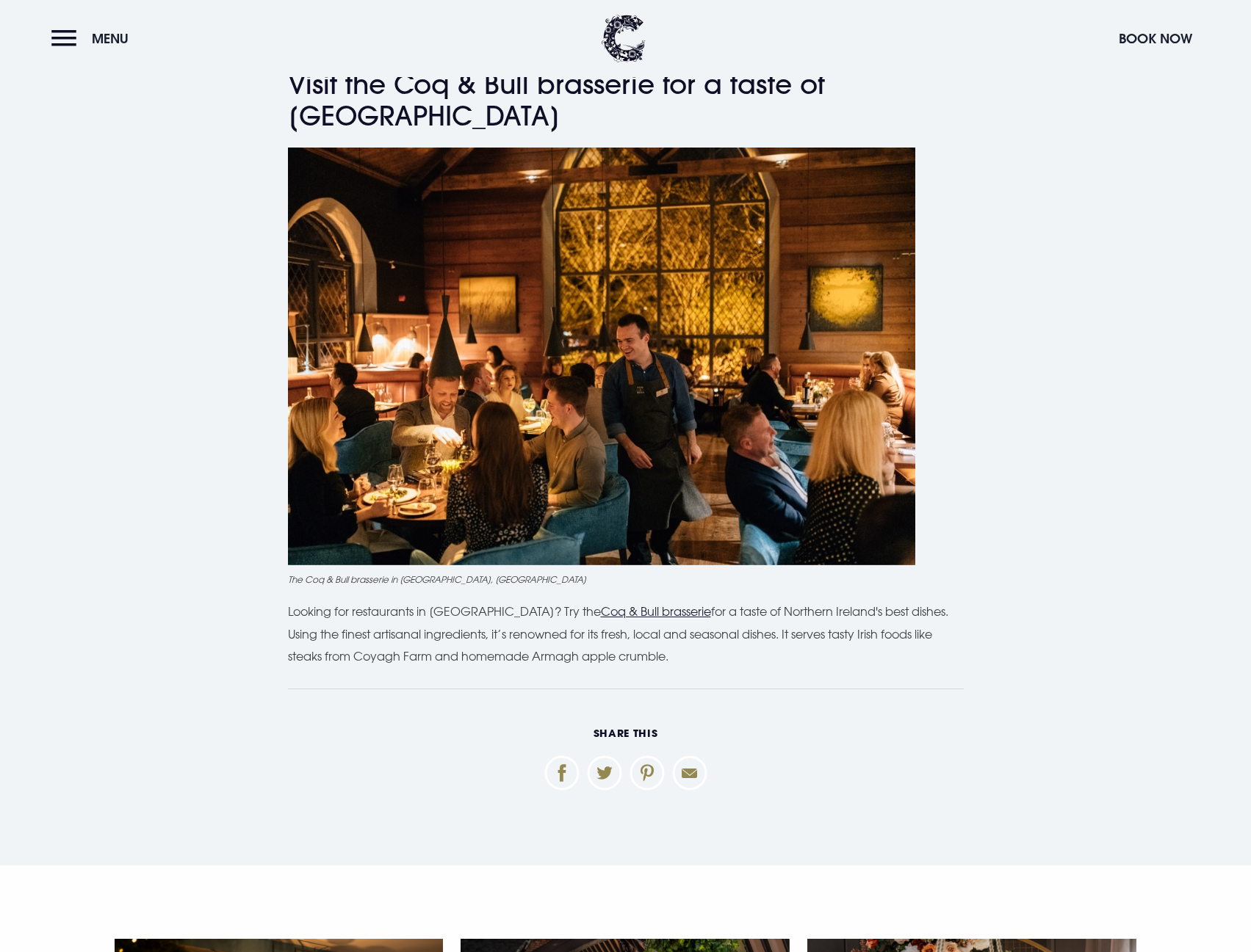
scroll to position [4479, 0]
